Goal: Information Seeking & Learning: Learn about a topic

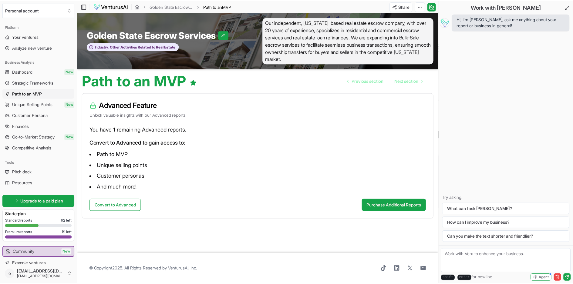
scroll to position [28, 0]
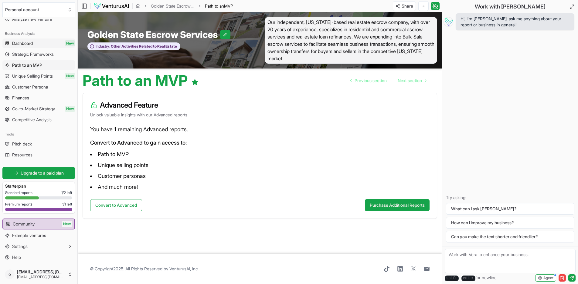
drag, startPoint x: 24, startPoint y: 40, endPoint x: 22, endPoint y: 43, distance: 3.7
click at [22, 43] on span "Dashboard" at bounding box center [22, 43] width 21 height 6
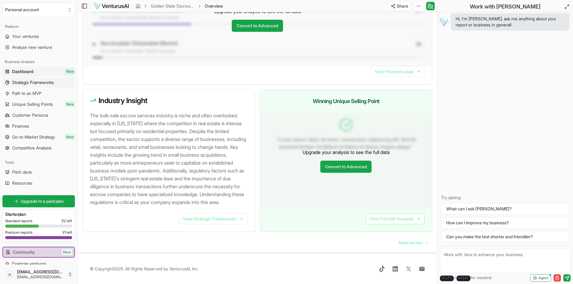
click at [34, 80] on span "Strategic Frameworks" at bounding box center [33, 83] width 42 height 6
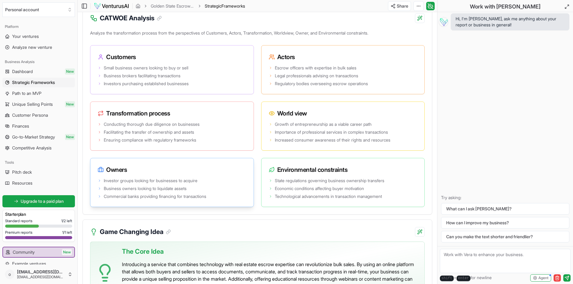
scroll to position [1123, 0]
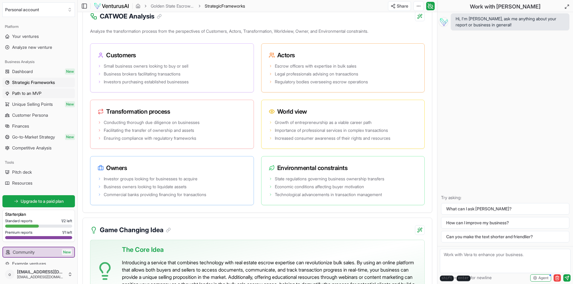
click at [37, 95] on span "Path to an MVP" at bounding box center [26, 93] width 29 height 6
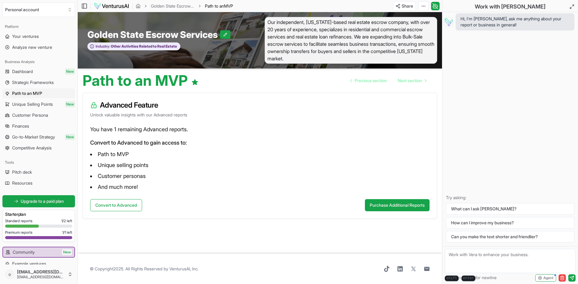
click at [29, 101] on span "Unique Selling Points" at bounding box center [32, 104] width 41 height 6
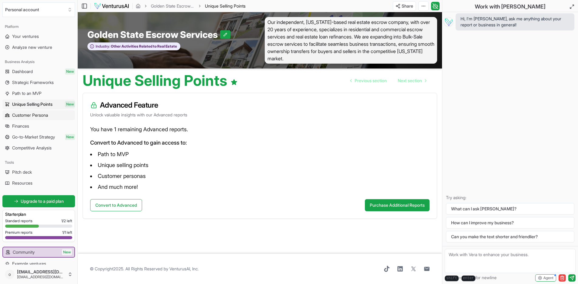
click at [25, 116] on span "Customer Persona" at bounding box center [30, 115] width 36 height 6
click at [20, 127] on span "Finances" at bounding box center [20, 126] width 17 height 6
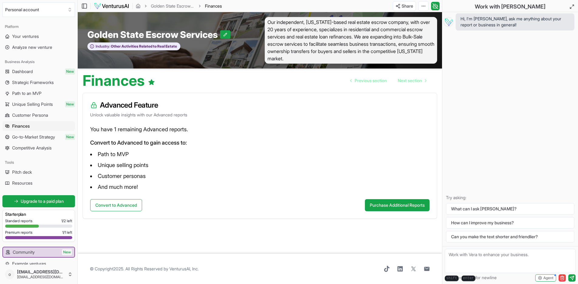
click at [24, 137] on span "Go-to-Market Strategy" at bounding box center [33, 137] width 43 height 6
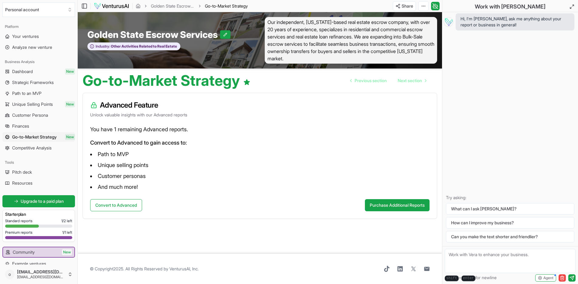
click at [27, 147] on span "Competitive Analysis" at bounding box center [31, 148] width 39 height 6
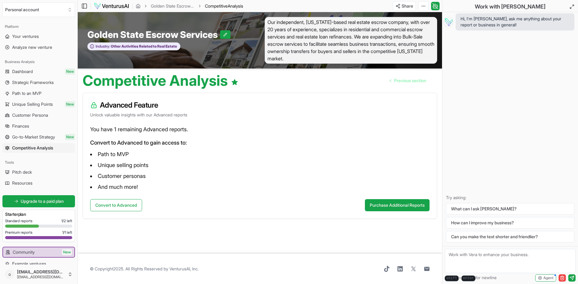
click at [24, 171] on span "Pitch deck" at bounding box center [22, 172] width 20 height 6
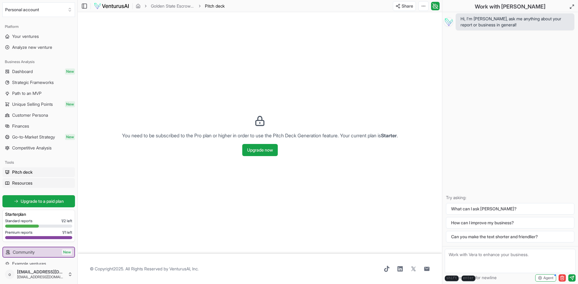
click at [22, 182] on span "Resources" at bounding box center [22, 183] width 20 height 6
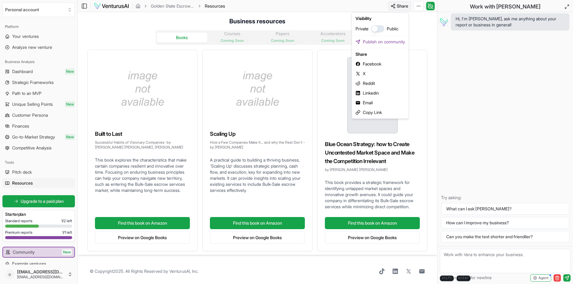
click at [407, 6] on html "We value your privacy We use cookies to enhance your browsing experience, serve…" at bounding box center [286, 142] width 573 height 284
